Goal: Task Accomplishment & Management: Manage account settings

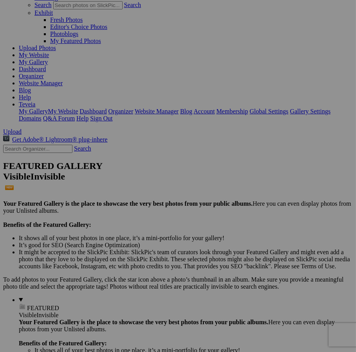
scroll to position [71, 0]
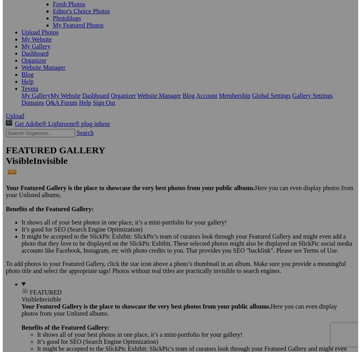
scroll to position [0, 113]
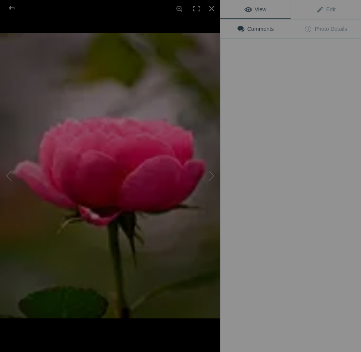
type input "Grace in Bloom. Pink rose unfolding like a whispered prayer, each petal a breat…"
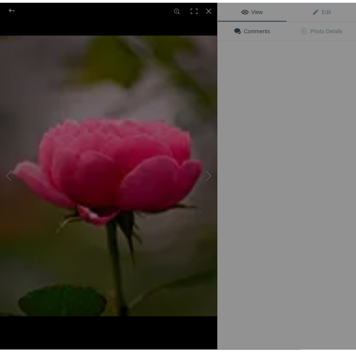
scroll to position [0, 0]
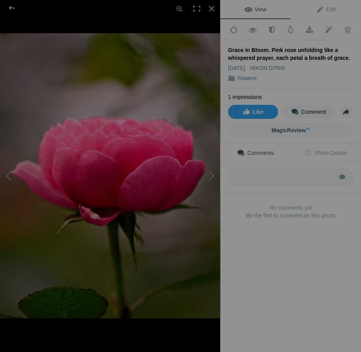
click at [241, 245] on div "View Edit Add to Quick Collection Remove from Quick Collection Hide from Public…" at bounding box center [290, 176] width 141 height 352
click at [212, 176] on button at bounding box center [191, 176] width 59 height 127
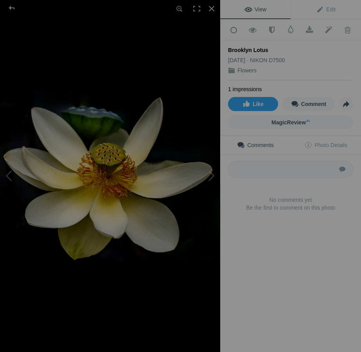
click at [266, 47] on div "Brooklyn Lotus" at bounding box center [290, 50] width 125 height 8
click at [264, 48] on div "Brooklyn Lotus" at bounding box center [290, 50] width 125 height 8
drag, startPoint x: 264, startPoint y: 48, endPoint x: 234, endPoint y: 48, distance: 30.1
click at [234, 48] on div "Brooklyn Lotus" at bounding box center [290, 50] width 125 height 8
click at [231, 47] on div "Brooklyn Lotus" at bounding box center [290, 50] width 125 height 8
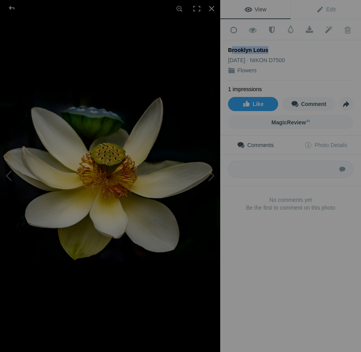
click at [240, 48] on div "Brooklyn Lotus" at bounding box center [290, 50] width 125 height 8
click at [244, 49] on div "Brooklyn Lotus" at bounding box center [290, 50] width 125 height 8
click at [229, 49] on div "Brooklyn Lotus" at bounding box center [290, 50] width 125 height 8
click at [264, 47] on div "Brooklyn Lotus" at bounding box center [290, 50] width 125 height 8
click at [208, 8] on div at bounding box center [211, 8] width 17 height 17
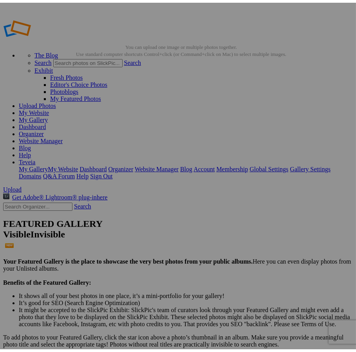
scroll to position [35, 0]
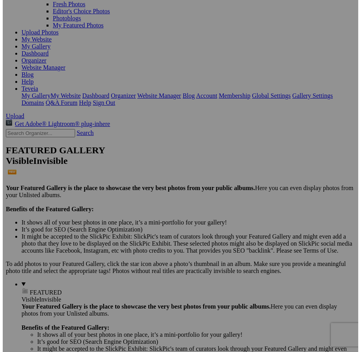
scroll to position [71, 0]
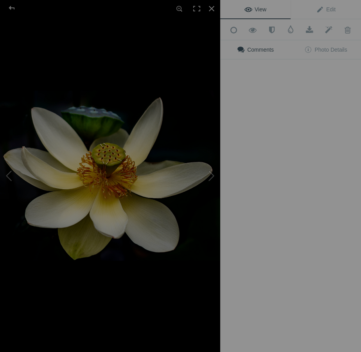
type input "Lotus Radiance. Serenity rises from still waters, a bloom untouched by time."
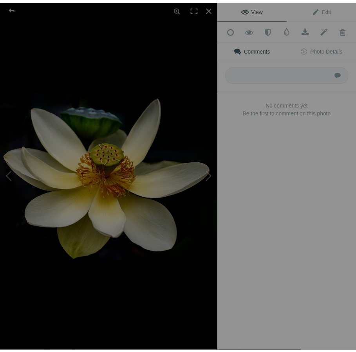
scroll to position [0, 0]
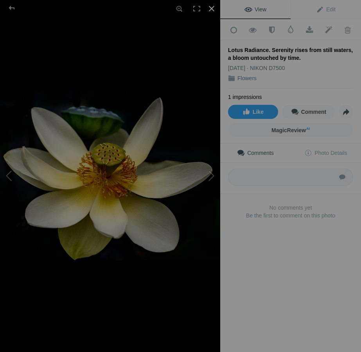
click at [213, 7] on div at bounding box center [211, 8] width 17 height 17
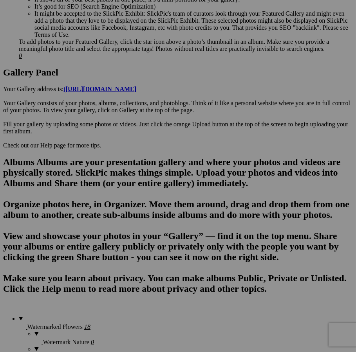
scroll to position [416, 0]
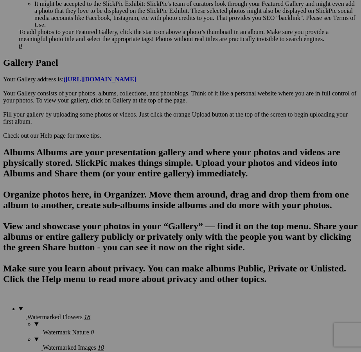
click at [0, 0] on div "View Edit Add to Quick Collection Remove from Quick Collection Hide from Public…" at bounding box center [0, 0] width 0 height 0
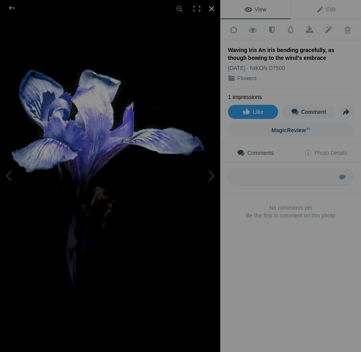
click at [207, 5] on div at bounding box center [211, 8] width 17 height 17
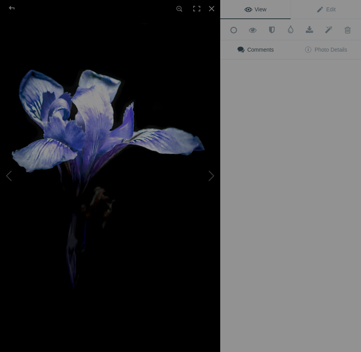
type input "Waving Iris. An iris bending gracefully, as though bowing to the wind's embrace"
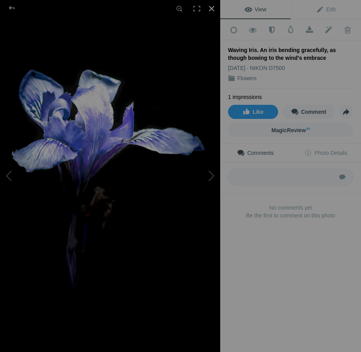
click at [211, 10] on div at bounding box center [211, 8] width 17 height 17
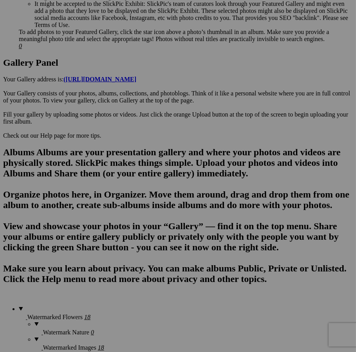
type input "S"
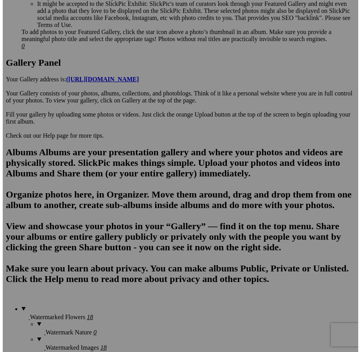
scroll to position [0, 69]
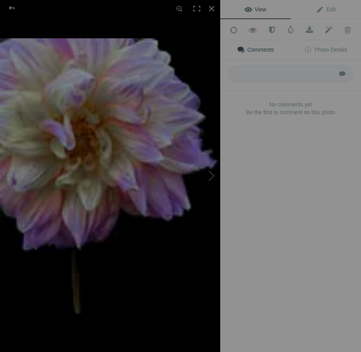
type input "Whispers of Dawn. A dahlia bathed in first light, fragile yet eternal."
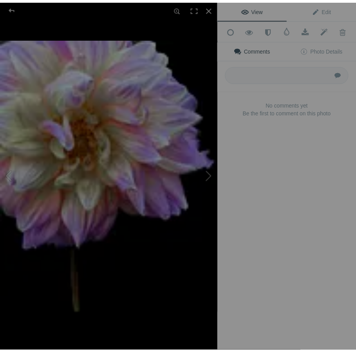
scroll to position [0, 0]
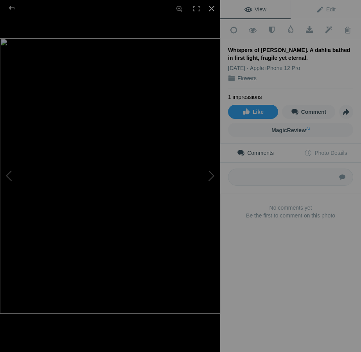
click at [212, 11] on div at bounding box center [211, 8] width 17 height 17
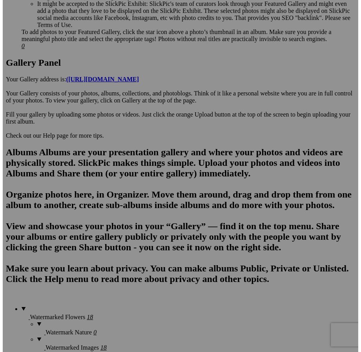
scroll to position [0, 54]
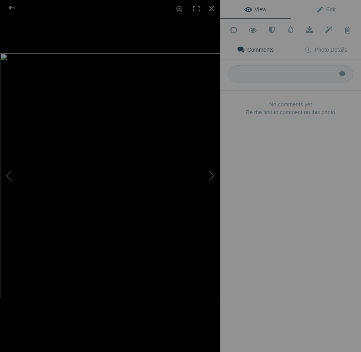
type input "Tiny Ballerina. A bloom spinning midair, light as a pirouette."
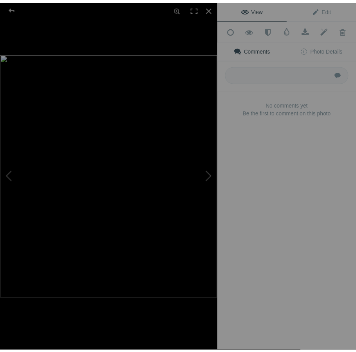
scroll to position [0, 0]
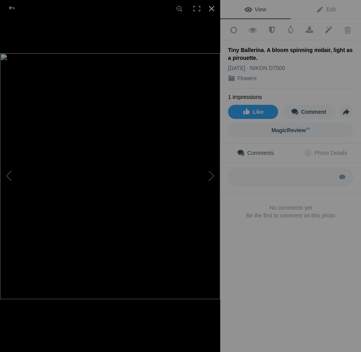
click at [212, 8] on div at bounding box center [211, 8] width 17 height 17
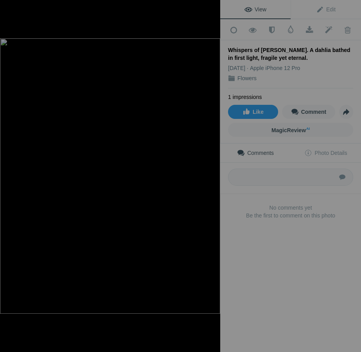
click at [211, 8] on div at bounding box center [211, 8] width 17 height 17
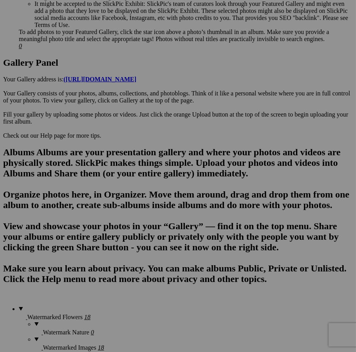
drag, startPoint x: 238, startPoint y: 160, endPoint x: 189, endPoint y: 160, distance: 49.3
type input "."
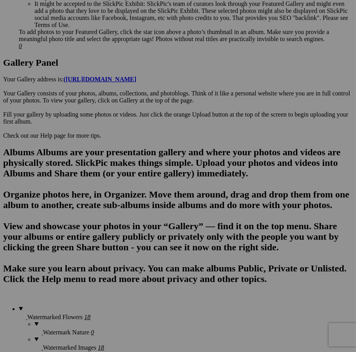
type input "Shy Dahlia. Petals fold inward, a secret kept in bloom."
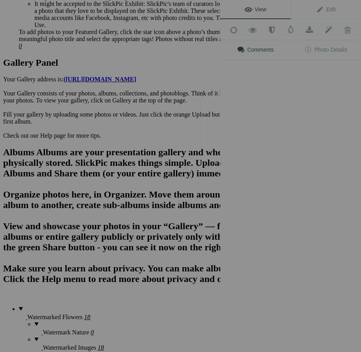
click at [238, 139] on div "View Edit Add to Quick Collection Remove from Quick Collection Hide from Public…" at bounding box center [290, 176] width 141 height 352
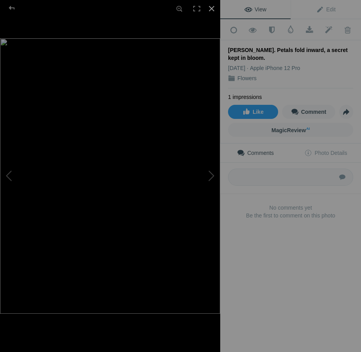
click at [210, 8] on div at bounding box center [211, 8] width 17 height 17
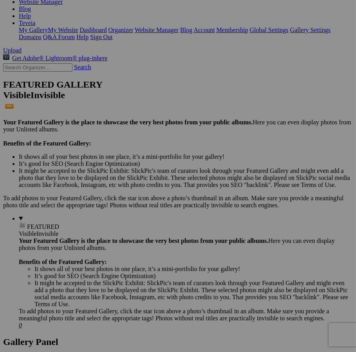
scroll to position [142, 0]
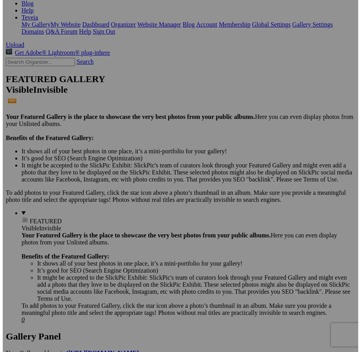
scroll to position [0, 87]
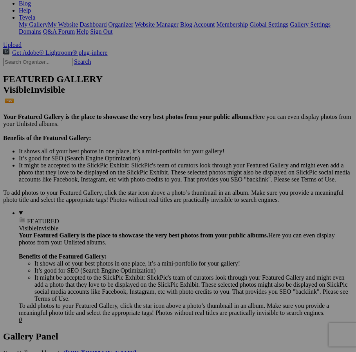
type input "We're Twins. Side by side, a butterfly and bloom lean into each other's light."
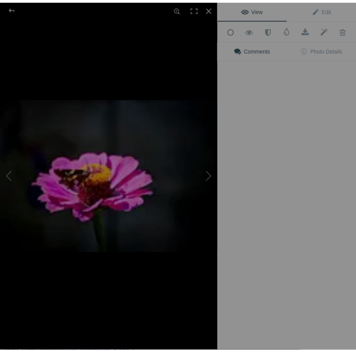
scroll to position [0, 0]
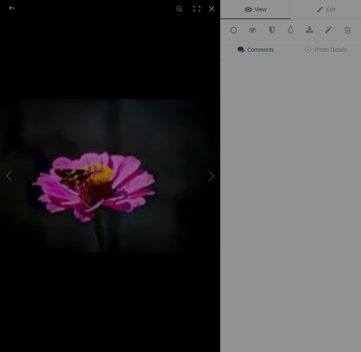
click at [224, 206] on div "View Edit Add to Quick Collection Remove from Quick Collection Hide from Public…" at bounding box center [290, 176] width 141 height 352
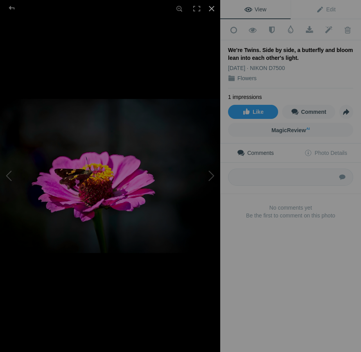
click at [209, 9] on div at bounding box center [211, 8] width 17 height 17
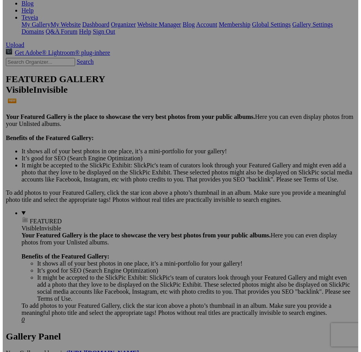
scroll to position [0, 55]
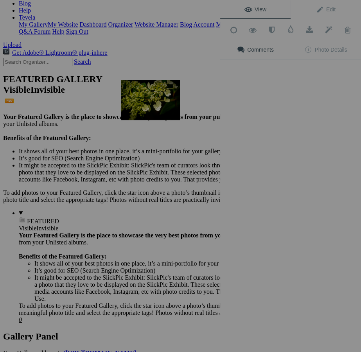
click at [143, 103] on img at bounding box center [150, 100] width 59 height 40
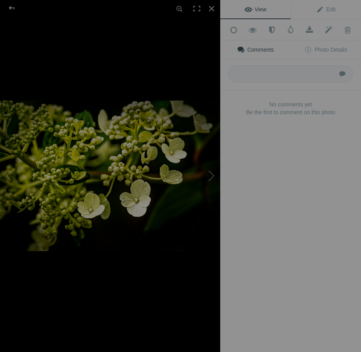
type input "Toledo Lace Hydrangea. Clusters of petals gather like lace."
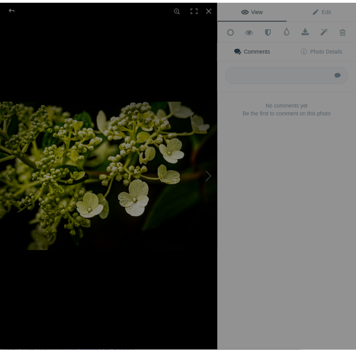
scroll to position [0, 0]
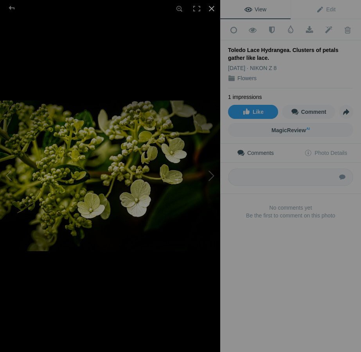
click at [209, 6] on div at bounding box center [211, 8] width 17 height 17
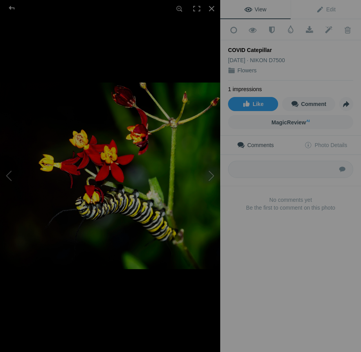
click at [268, 224] on div "Comments Photo Details Submit No comments yet Be the first to comment on this p…" at bounding box center [290, 187] width 141 height 102
click at [211, 9] on div at bounding box center [211, 8] width 17 height 17
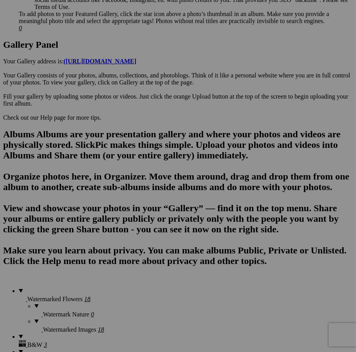
scroll to position [477, 0]
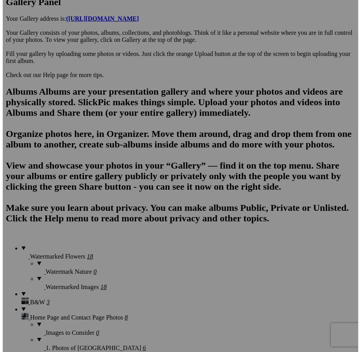
scroll to position [0, 84]
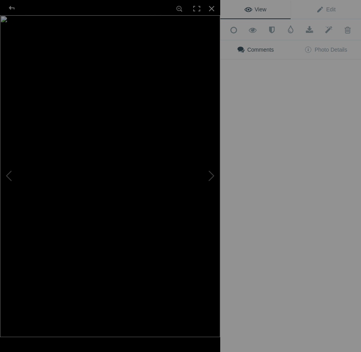
type input "Pumpkin Squash Blossom. Golden bloom, earth's offering before harvest."
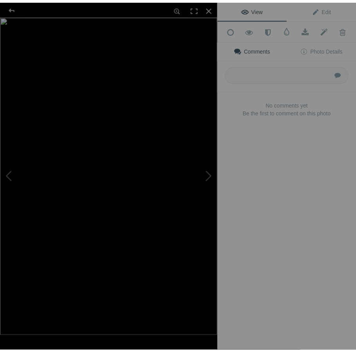
scroll to position [0, 0]
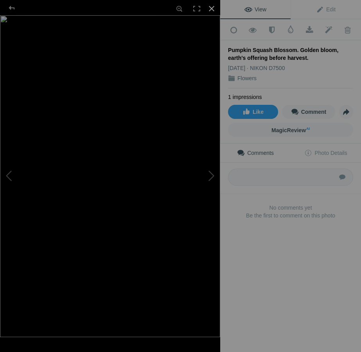
click at [213, 10] on div at bounding box center [211, 8] width 17 height 17
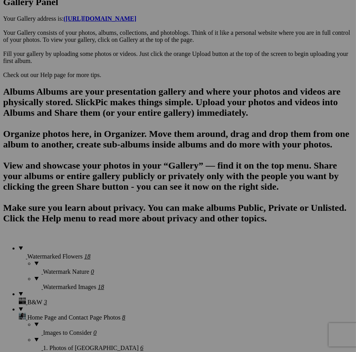
type input "View from the Grass. Flowers' perspective, skyward and free."
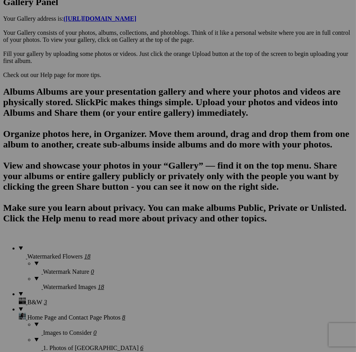
scroll to position [0, 0]
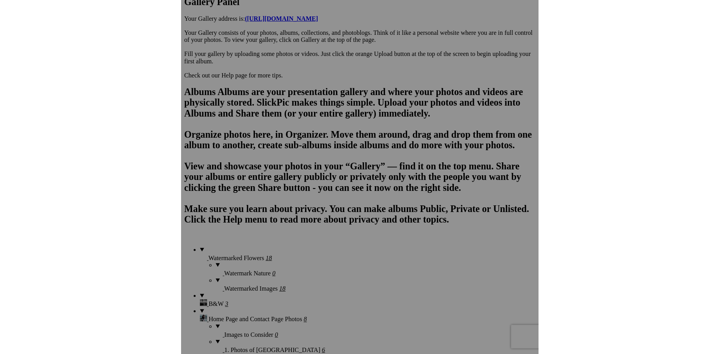
scroll to position [63, 0]
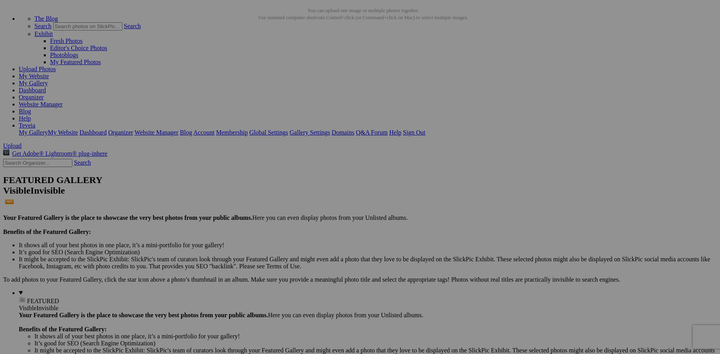
scroll to position [0, 0]
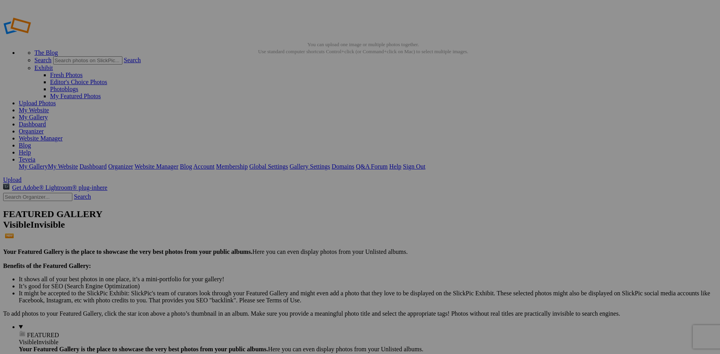
click at [63, 135] on link "Website Manager" at bounding box center [41, 138] width 44 height 7
click at [49, 107] on link "My Website" at bounding box center [34, 110] width 30 height 7
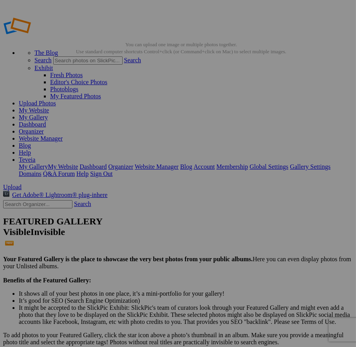
drag, startPoint x: 317, startPoint y: 194, endPoint x: 271, endPoint y: 192, distance: 46.2
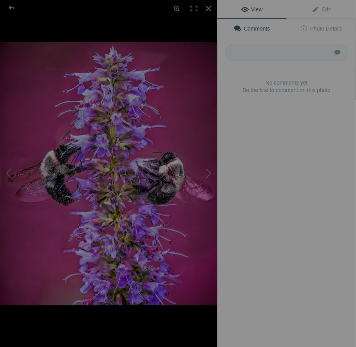
scroll to position [0, 0]
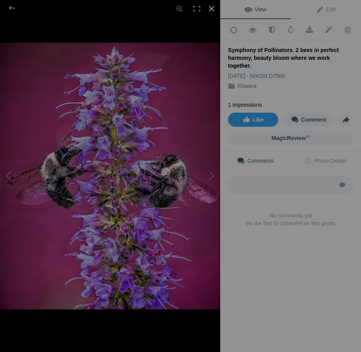
click at [210, 10] on div at bounding box center [211, 8] width 17 height 17
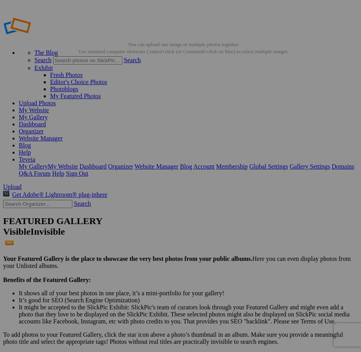
type input "Symphony of Pollinators. 2 bees in perfect harmony, beauty blooms when we work …"
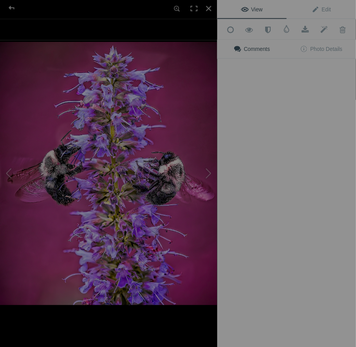
scroll to position [0, 0]
click at [295, 174] on div "View Edit Add to Quick Collection Remove from Quick Collection Hide from Public…" at bounding box center [290, 176] width 141 height 352
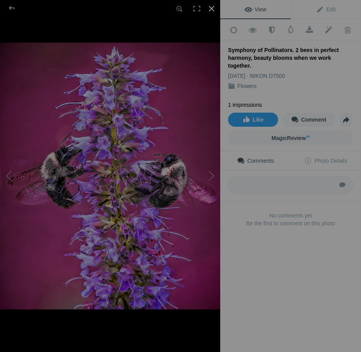
click at [211, 7] on div at bounding box center [211, 8] width 17 height 17
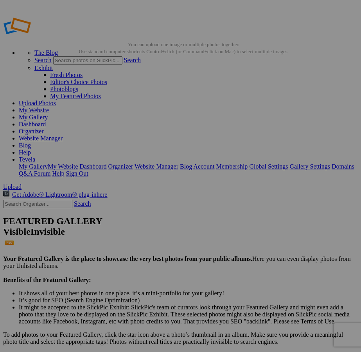
click at [0, 0] on div "View Edit Add to Quick Collection Remove from Quick Collection Hide from Public…" at bounding box center [0, 0] width 0 height 0
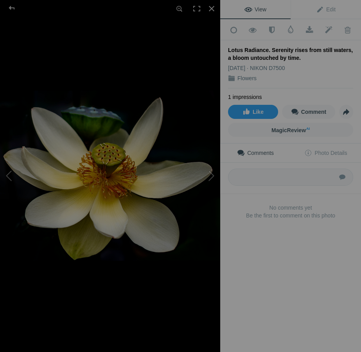
click at [292, 49] on div "Lotus Radiance. Serenity rises from still waters, a bloom untouched by time." at bounding box center [290, 54] width 125 height 16
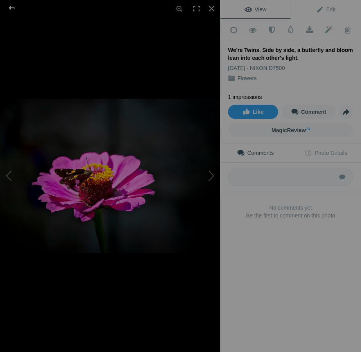
click at [10, 8] on div at bounding box center [12, 8] width 28 height 16
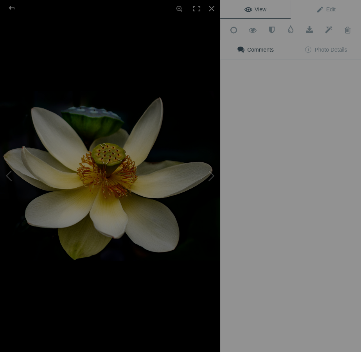
click at [281, 241] on div "View Edit Add to Quick Collection Remove from Quick Collection Hide from Public…" at bounding box center [290, 176] width 141 height 352
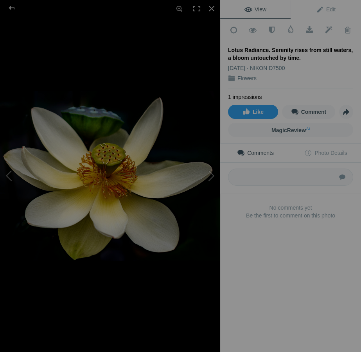
click at [342, 49] on div "Lotus Radiance. Serenity rises from still waters, a bloom untouched by time." at bounding box center [290, 54] width 125 height 16
click at [208, 6] on div at bounding box center [211, 8] width 17 height 17
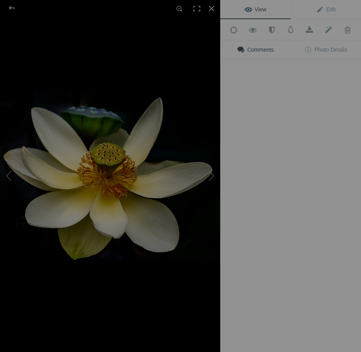
click at [283, 249] on div "View Edit Add to Quick Collection Remove from Quick Collection Hide from Public…" at bounding box center [290, 176] width 141 height 352
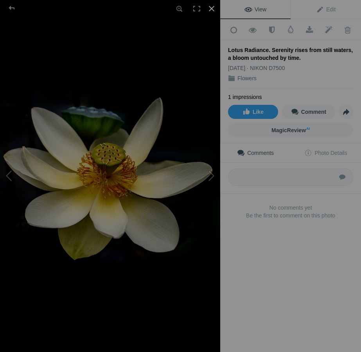
click at [212, 7] on div at bounding box center [211, 8] width 17 height 17
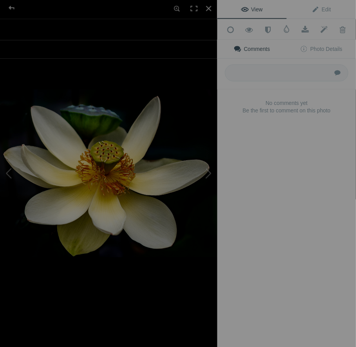
scroll to position [0, 0]
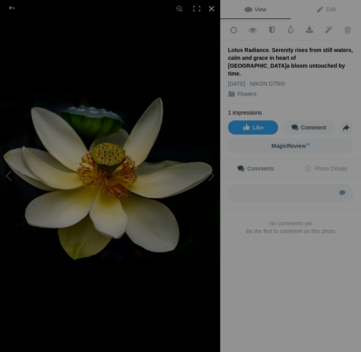
click at [210, 7] on div at bounding box center [211, 8] width 17 height 17
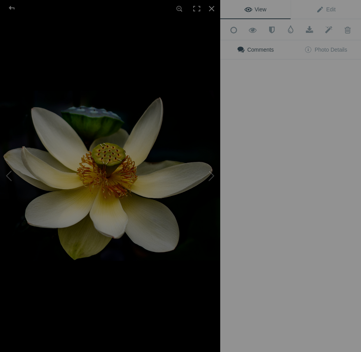
type input "Lotus Radiance. Serenity rises from still waters, calm and grace in heart of Br…"
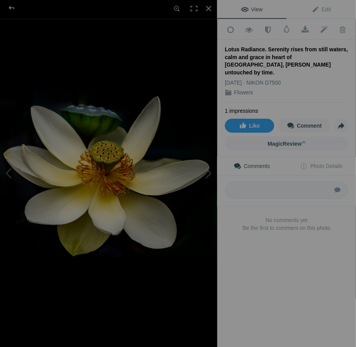
scroll to position [0, 0]
click at [211, 10] on div at bounding box center [211, 8] width 17 height 17
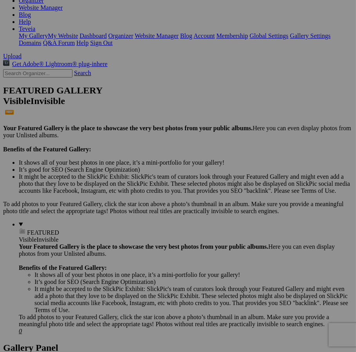
scroll to position [142, 0]
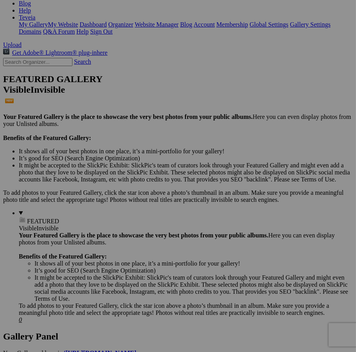
drag, startPoint x: 171, startPoint y: 230, endPoint x: 115, endPoint y: 227, distance: 55.6
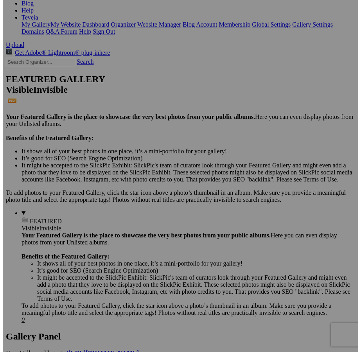
scroll to position [0, 178]
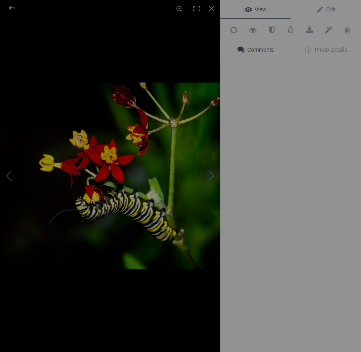
type input "Becoming. Monarch-to-be feasts on flame-colored blooms, reminder that transform…"
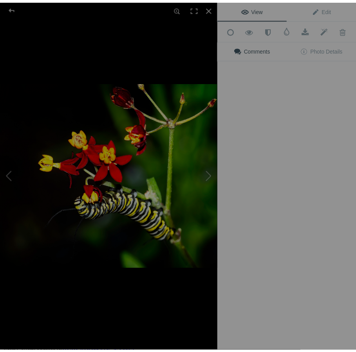
scroll to position [0, 0]
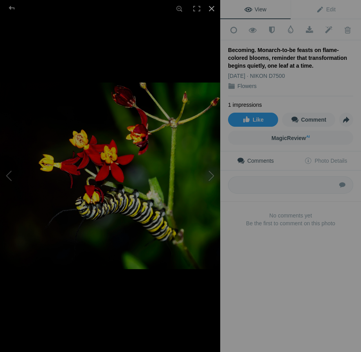
click at [212, 11] on div at bounding box center [211, 8] width 17 height 17
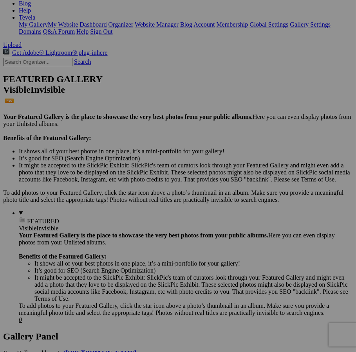
type input "D"
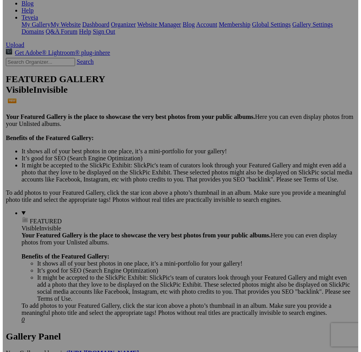
scroll to position [0, 106]
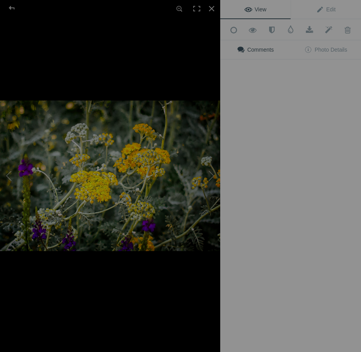
type input "Wild Harmony. Golden blooms tangled in wild garden woven in sunlight and shadow…"
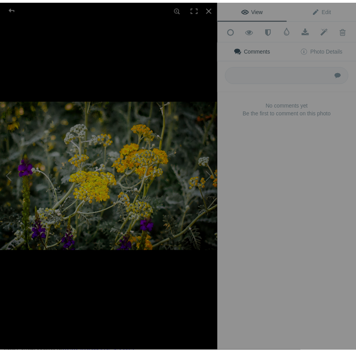
scroll to position [0, 0]
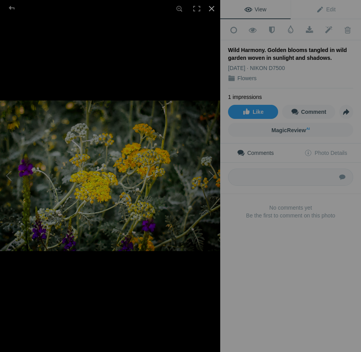
click at [211, 11] on div at bounding box center [211, 8] width 17 height 17
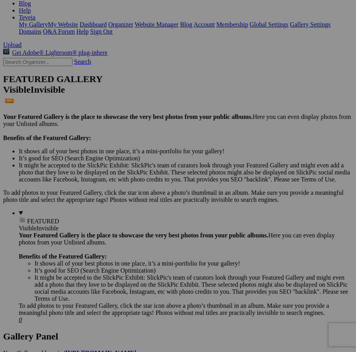
type input "E"
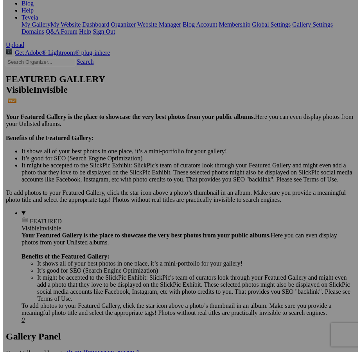
scroll to position [0, 155]
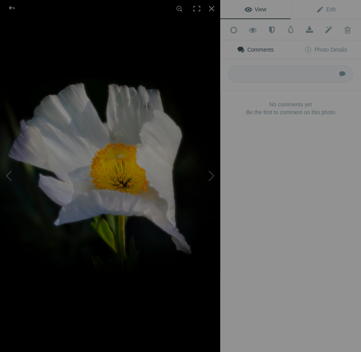
type input "Petals of Light. Paper-white bloom cradling the sun in its heart, fragile petal…"
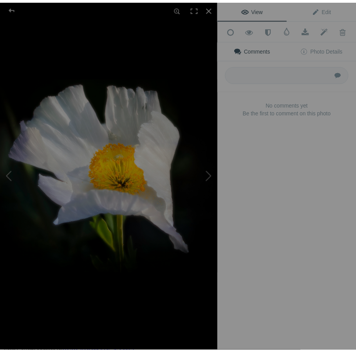
scroll to position [0, 0]
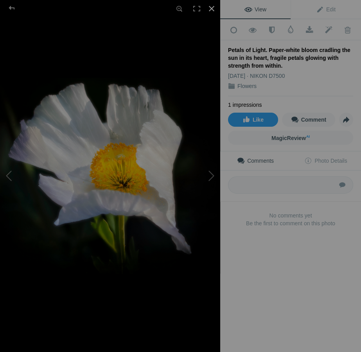
click at [211, 9] on div at bounding box center [211, 8] width 17 height 17
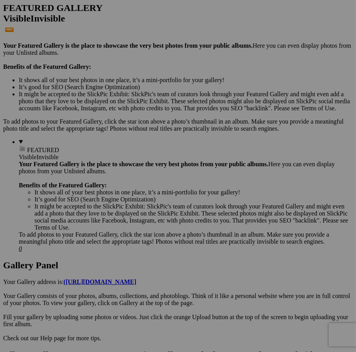
scroll to position [249, 0]
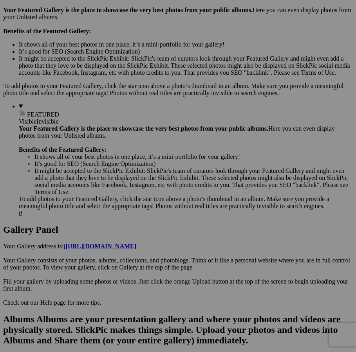
type input "H"
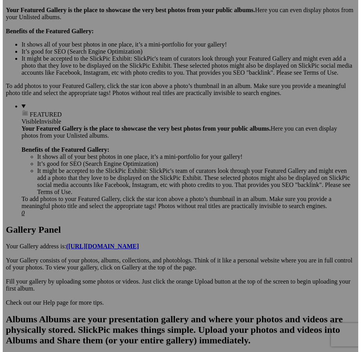
scroll to position [0, 61]
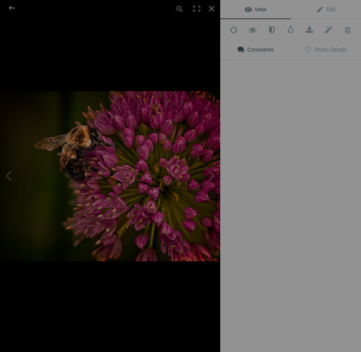
type input "Amethyst Feast. Bee lost in sea of amethysts blossoms, weaving sweetness from t…"
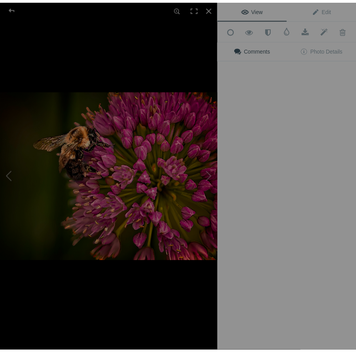
scroll to position [0, 0]
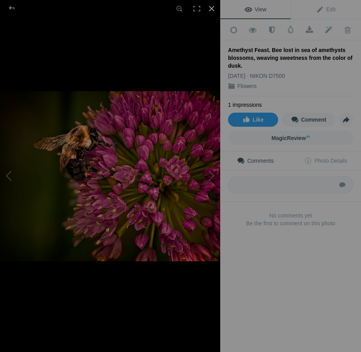
click at [212, 7] on div at bounding box center [211, 8] width 17 height 17
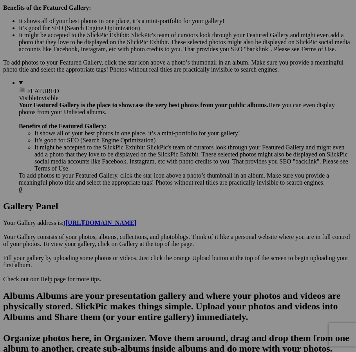
scroll to position [284, 0]
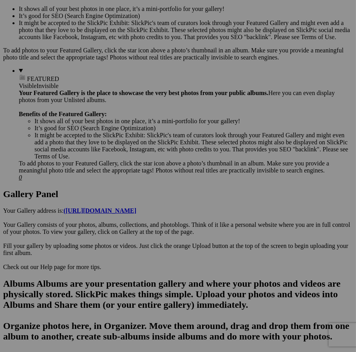
type input "L"
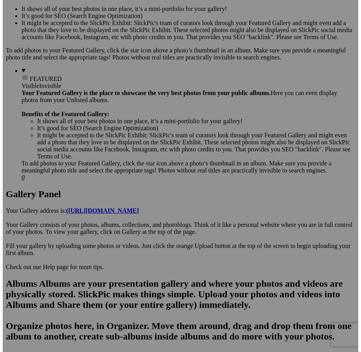
scroll to position [0, 172]
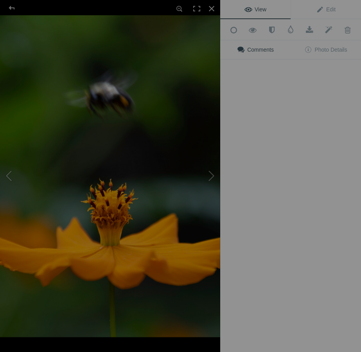
type input "Hovering Poise. Golden stage awaits as bee hovers mid-flight, caught between pr…"
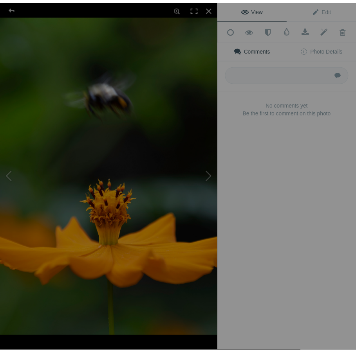
scroll to position [0, 0]
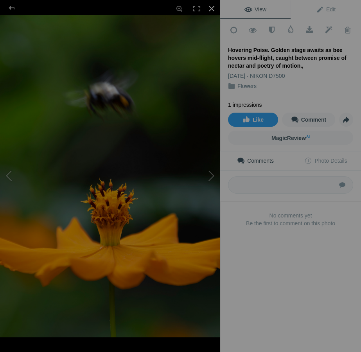
click at [212, 11] on div at bounding box center [211, 8] width 17 height 17
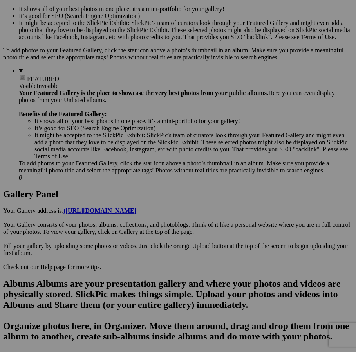
type input "N"
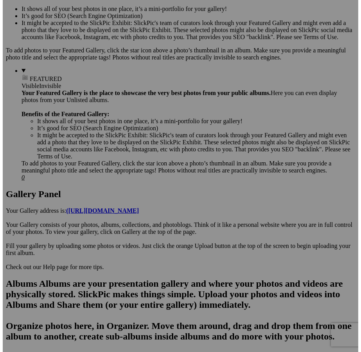
scroll to position [0, 132]
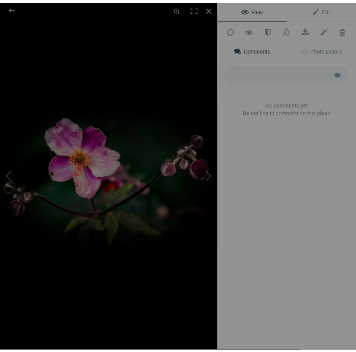
scroll to position [0, 0]
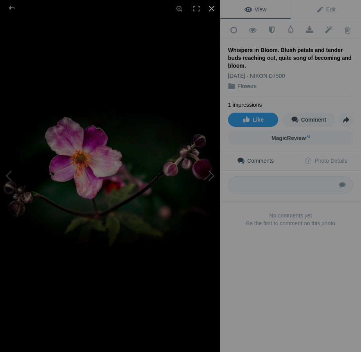
click at [211, 11] on div at bounding box center [211, 8] width 17 height 17
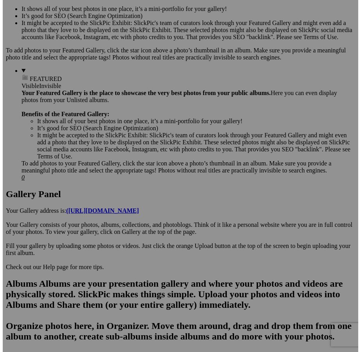
scroll to position [0, 95]
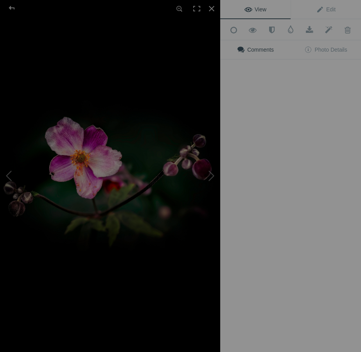
type input "Whispers in Bloom. Blush petals and tender buds reaching out, quiet song of bec…"
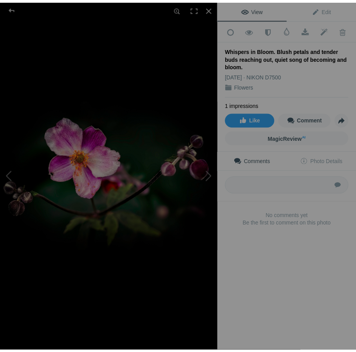
scroll to position [0, 0]
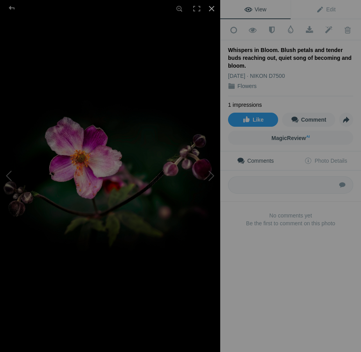
click at [211, 9] on div at bounding box center [211, 8] width 17 height 17
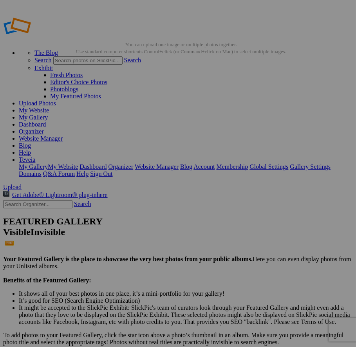
type input "P"
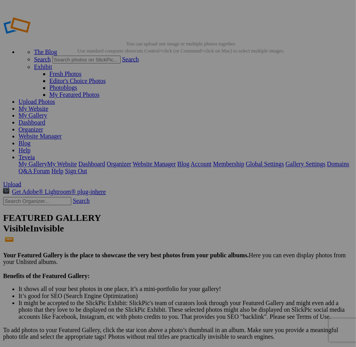
scroll to position [0, 0]
click at [0, 0] on div "View Edit Add to Quick Collection Remove from Quick Collection Hide from Public…" at bounding box center [0, 0] width 0 height 0
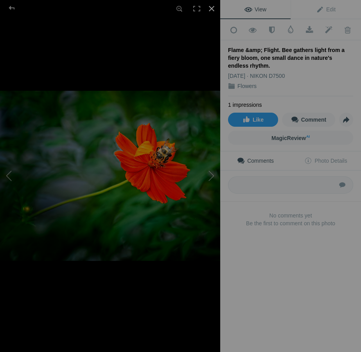
click at [211, 7] on div at bounding box center [211, 8] width 17 height 17
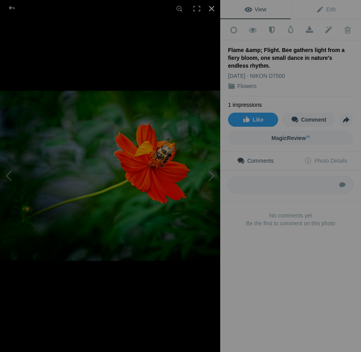
click at [213, 11] on div at bounding box center [211, 8] width 17 height 17
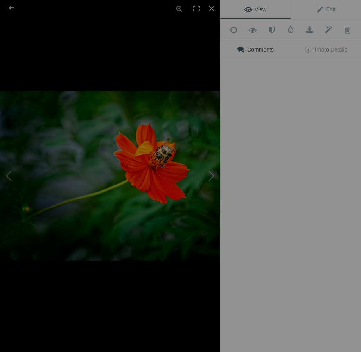
type input "Flame and Flight. Bee gathers light from a fiery bloom, one small dance in natu…"
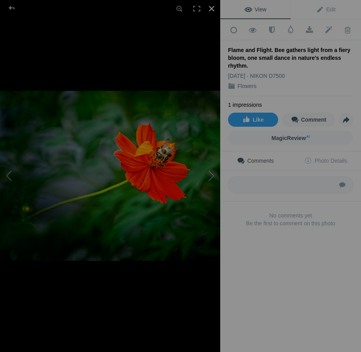
click at [208, 8] on div at bounding box center [211, 8] width 17 height 17
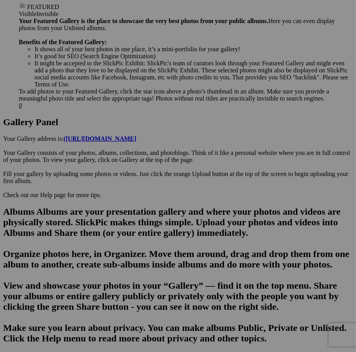
scroll to position [391, 0]
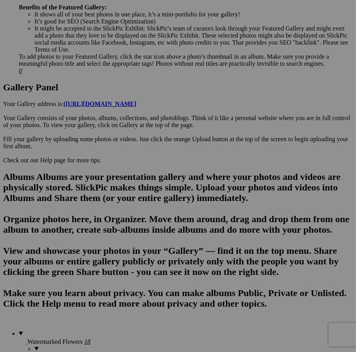
type input "P"
type input "E"
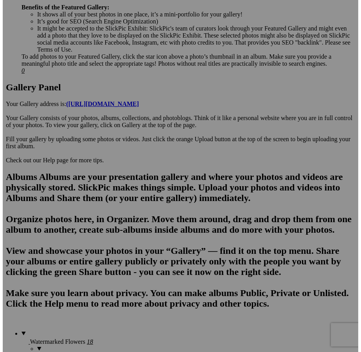
scroll to position [0, 132]
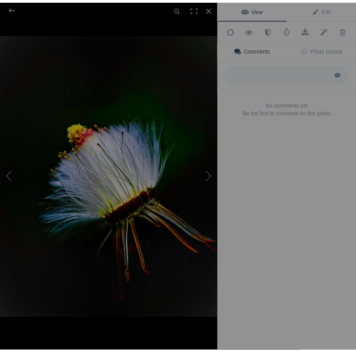
scroll to position [0, 0]
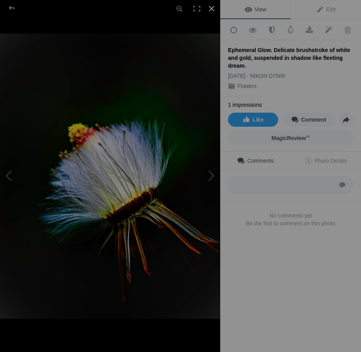
click at [211, 10] on div at bounding box center [211, 8] width 17 height 17
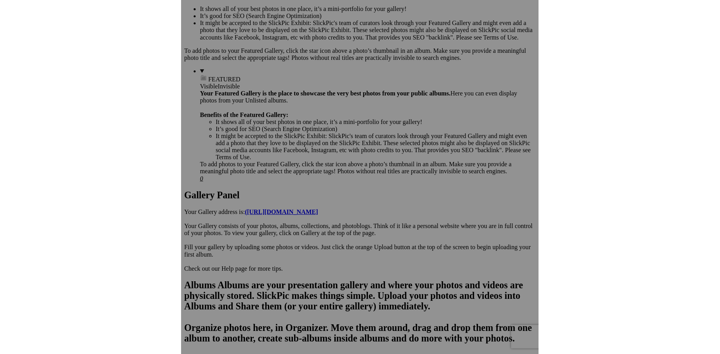
scroll to position [63, 0]
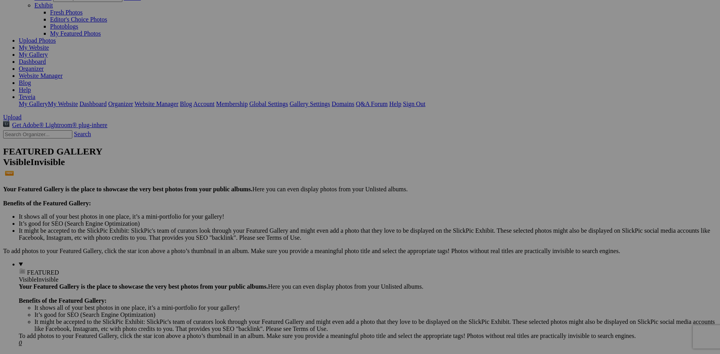
type input "Ephemeral Glow. Delicate brushstrokes of white and gold, suspended in shadow li…"
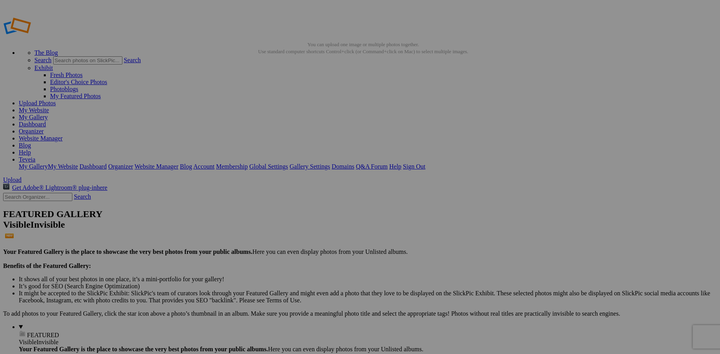
click at [49, 107] on link "My Website" at bounding box center [34, 110] width 30 height 7
click at [425, 163] on link "Sign Out" at bounding box center [414, 166] width 22 height 7
